Goal: Communication & Community: Ask a question

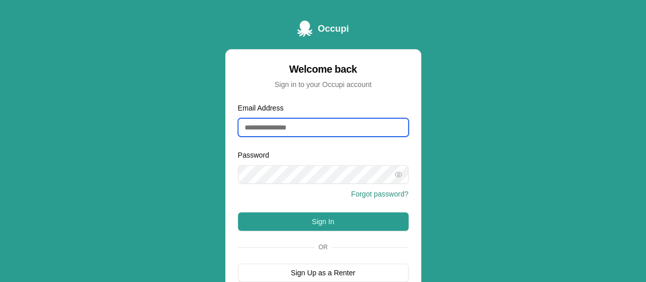
click at [325, 125] on input "Email Address" at bounding box center [323, 127] width 171 height 18
type input "**********"
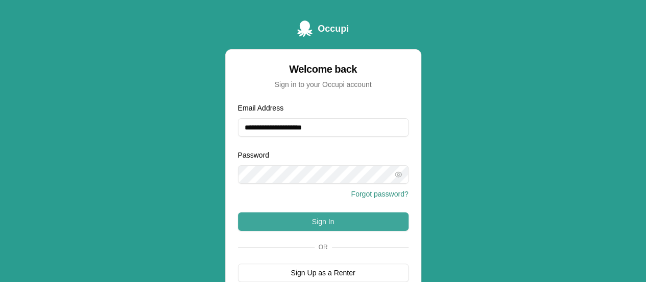
click at [330, 217] on button "Sign In" at bounding box center [323, 221] width 171 height 18
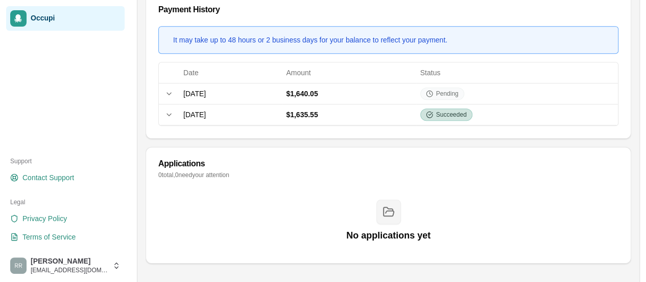
scroll to position [312, 0]
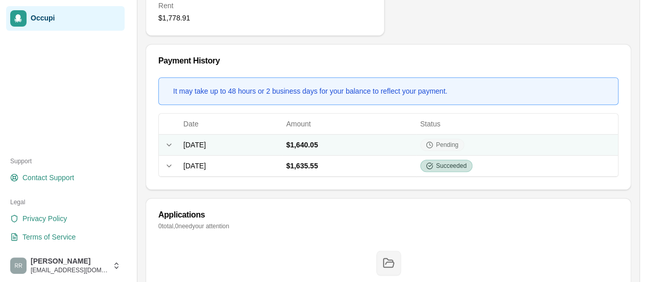
click at [459, 141] on span "Pending" at bounding box center [447, 145] width 22 height 8
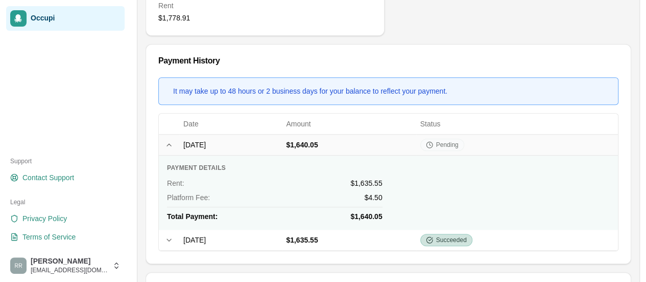
click at [547, 167] on div "Payment Details Rent : $1,635.55 Platform Fee: $4.50 Total Payment: $1,640.05" at bounding box center [388, 193] width 443 height 58
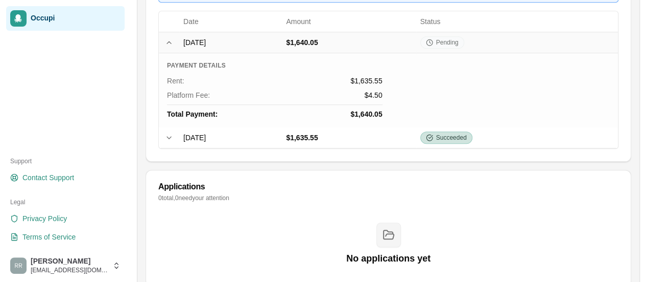
scroll to position [437, 0]
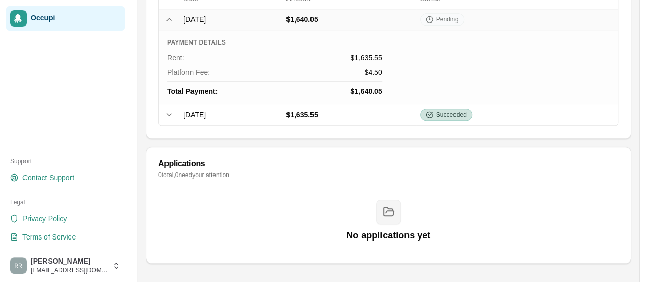
click at [495, 171] on p "0 total, 0 need your attention" at bounding box center [388, 175] width 460 height 8
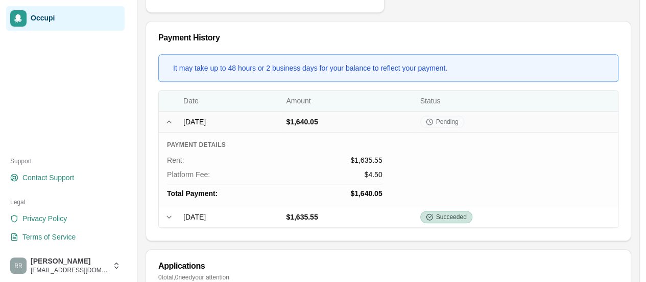
click at [282, 101] on th "Date" at bounding box center [230, 100] width 103 height 20
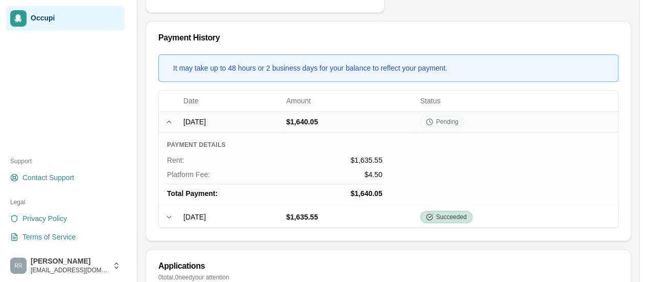
click at [432, 39] on div "Payment History" at bounding box center [388, 38] width 460 height 8
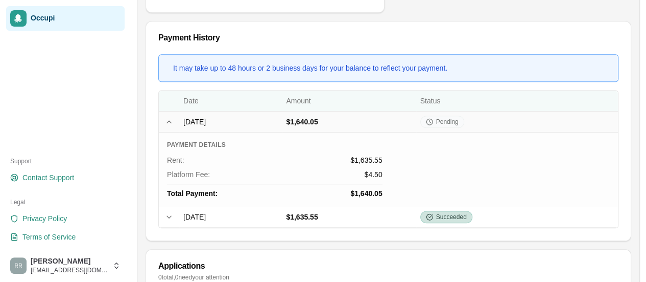
click at [533, 90] on th "Status" at bounding box center [517, 100] width 202 height 20
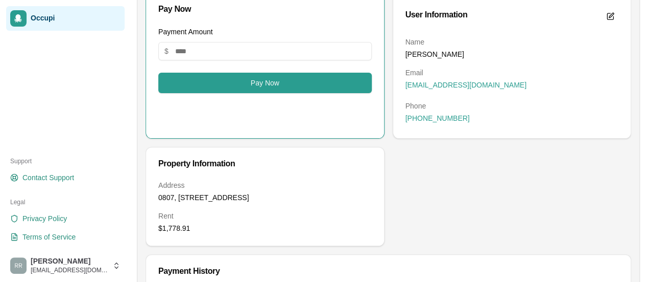
scroll to position [0, 0]
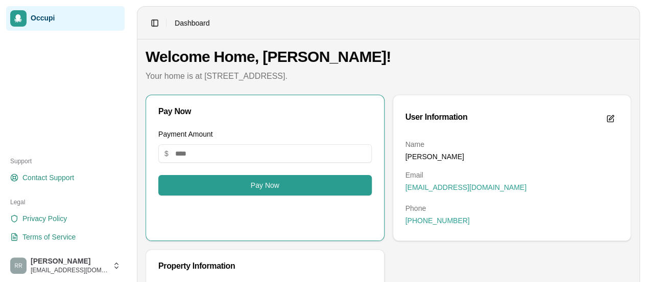
click at [206, 22] on span "Dashboard" at bounding box center [192, 23] width 35 height 10
click at [157, 22] on button "Toggle Sidebar" at bounding box center [155, 23] width 14 height 14
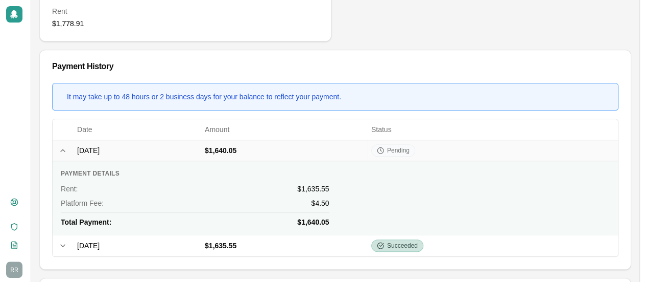
scroll to position [437, 0]
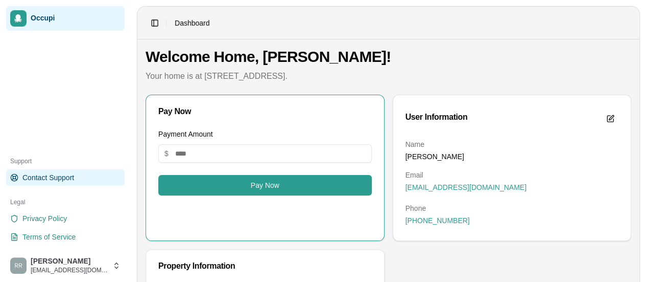
click at [58, 178] on span "Contact Support" at bounding box center [48, 177] width 52 height 10
